Goal: Task Accomplishment & Management: Manage account settings

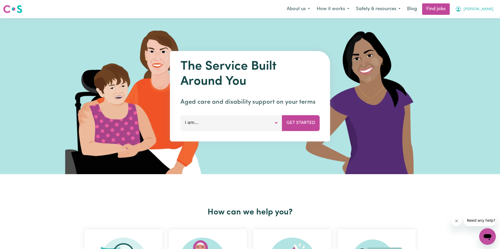
click at [463, 10] on span "[PERSON_NAME]" at bounding box center [478, 10] width 30 height 6
click at [462, 23] on link "My Account" at bounding box center [475, 20] width 41 height 10
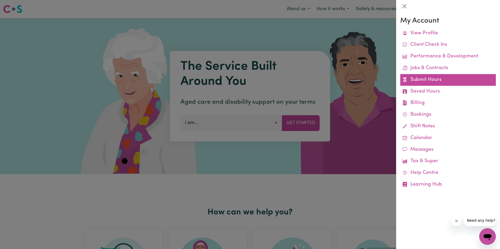
click at [429, 83] on link "Submit Hours" at bounding box center [448, 80] width 96 height 12
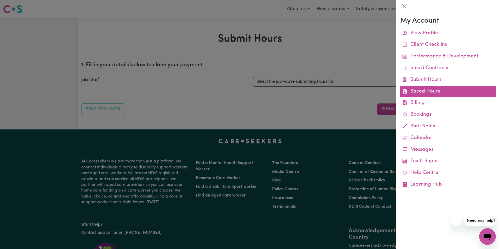
click at [433, 97] on link "Saved Hours" at bounding box center [448, 92] width 96 height 12
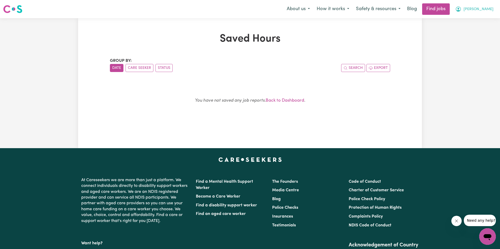
click at [475, 11] on span "[PERSON_NAME]" at bounding box center [478, 10] width 30 height 6
click at [478, 21] on link "My Account" at bounding box center [475, 20] width 41 height 10
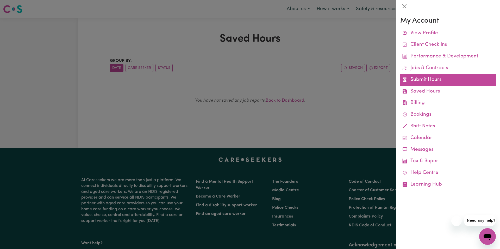
click at [425, 83] on link "Submit Hours" at bounding box center [448, 80] width 96 height 12
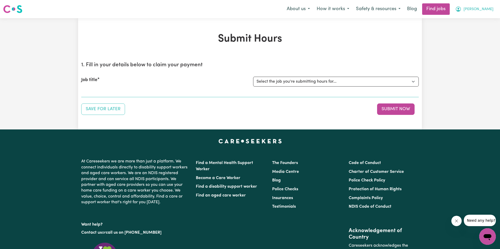
click at [462, 14] on button "[PERSON_NAME]" at bounding box center [474, 9] width 45 height 11
click at [479, 16] on link "My Account" at bounding box center [475, 20] width 41 height 10
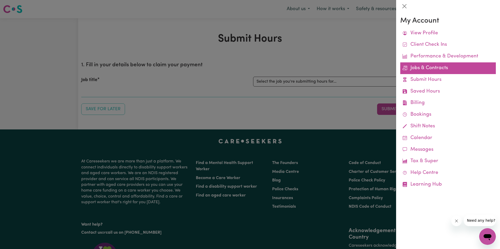
click at [437, 69] on link "Jobs & Contracts" at bounding box center [448, 68] width 96 height 12
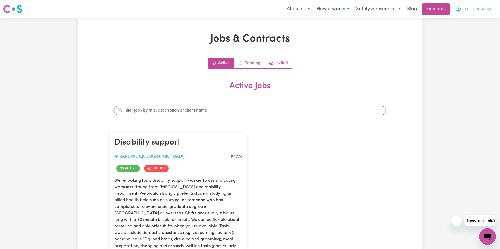
click at [474, 11] on span "[PERSON_NAME]" at bounding box center [478, 10] width 30 height 6
click at [478, 20] on link "My Account" at bounding box center [475, 20] width 41 height 10
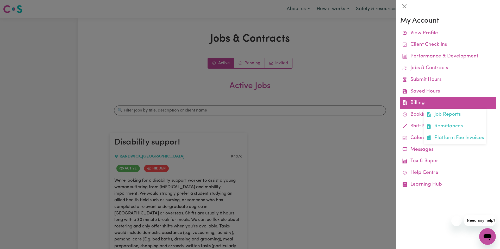
click at [469, 98] on link "Billing Job Reports Remittances Platform Fee Invoices" at bounding box center [448, 103] width 96 height 12
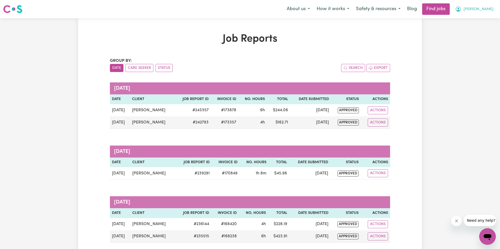
click at [466, 13] on button "[PERSON_NAME]" at bounding box center [474, 9] width 45 height 11
click at [470, 20] on link "My Account" at bounding box center [475, 20] width 41 height 10
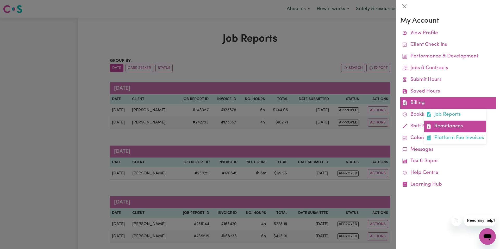
click at [447, 124] on link "Remittances" at bounding box center [455, 127] width 62 height 12
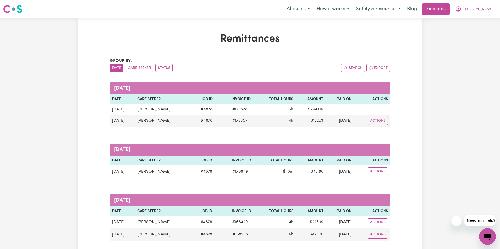
click at [9, 8] on img at bounding box center [12, 8] width 19 height 9
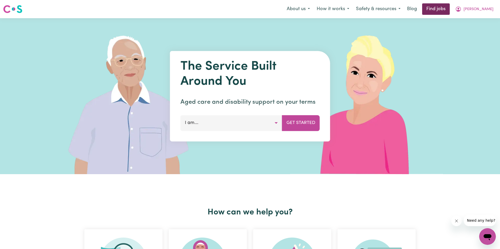
click at [438, 12] on link "Find jobs" at bounding box center [436, 8] width 28 height 11
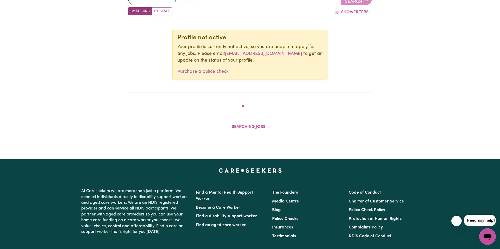
scroll to position [230, 0]
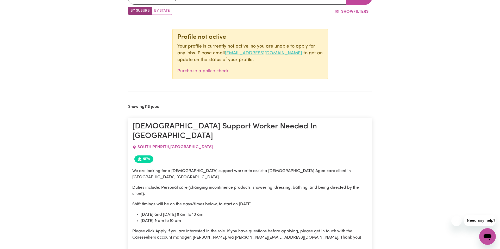
click at [229, 54] on link "[EMAIL_ADDRESS][DOMAIN_NAME]" at bounding box center [263, 53] width 77 height 4
click at [219, 70] on link "Purchase a police check" at bounding box center [202, 71] width 51 height 4
